Goal: Find specific page/section: Find specific page/section

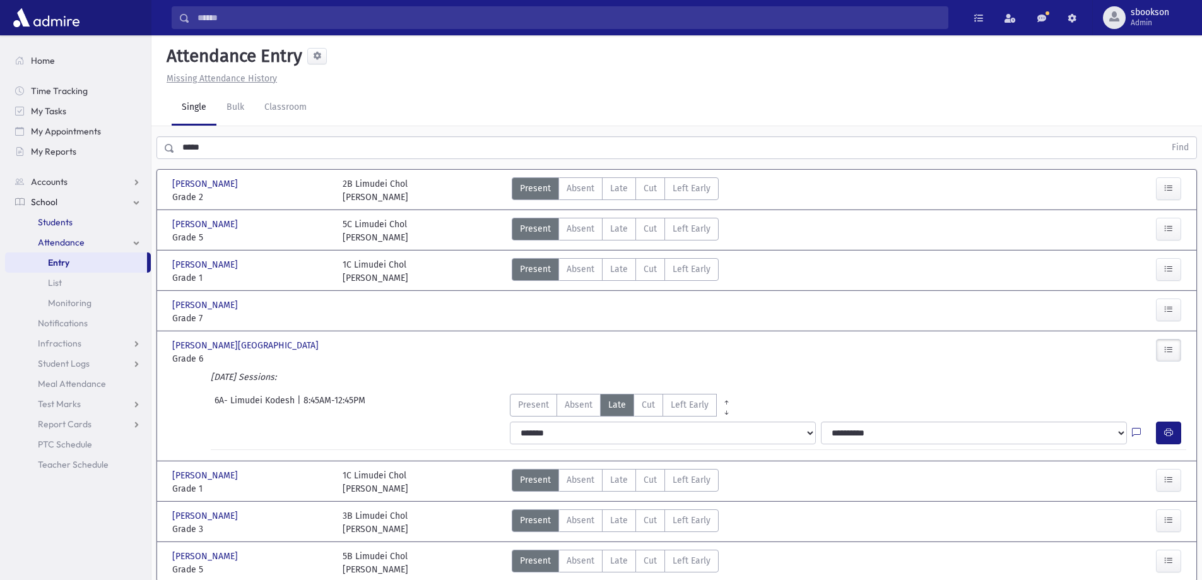
click at [95, 218] on link "Students" at bounding box center [78, 222] width 146 height 20
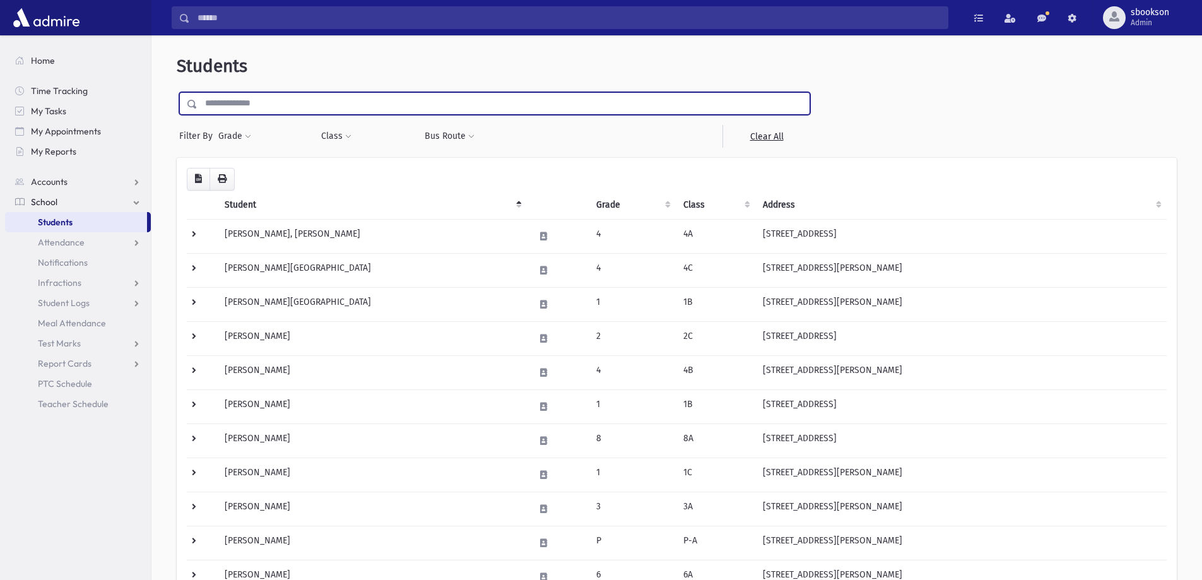
click at [227, 108] on input "text" at bounding box center [504, 103] width 612 height 23
type input "*****"
click at [177, 92] on input "submit" at bounding box center [194, 100] width 35 height 17
